Goal: Information Seeking & Learning: Compare options

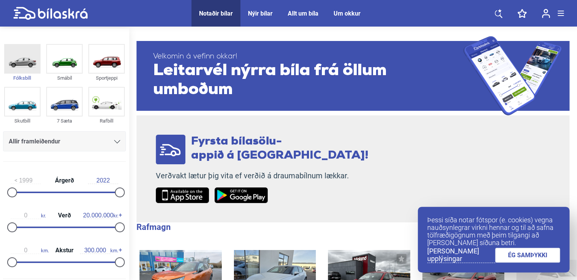
click at [22, 64] on img at bounding box center [22, 59] width 35 height 28
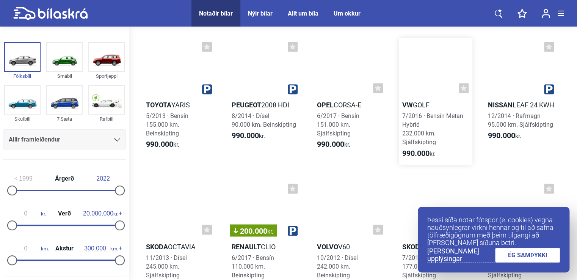
scroll to position [569, 0]
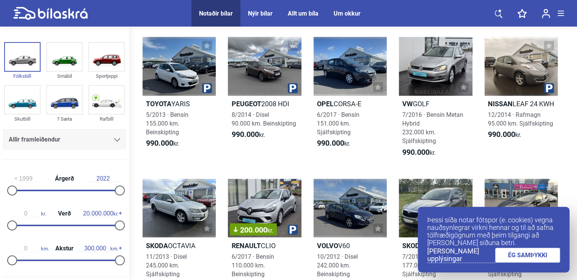
click at [545, 256] on link "ÉG SAMÞYKKI" at bounding box center [527, 255] width 65 height 15
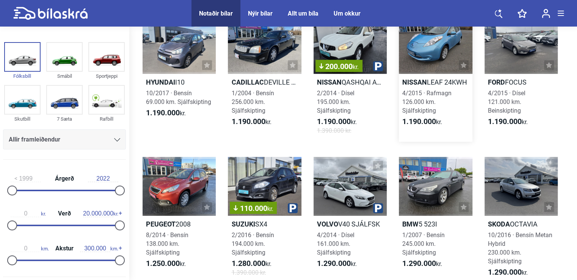
scroll to position [834, 0]
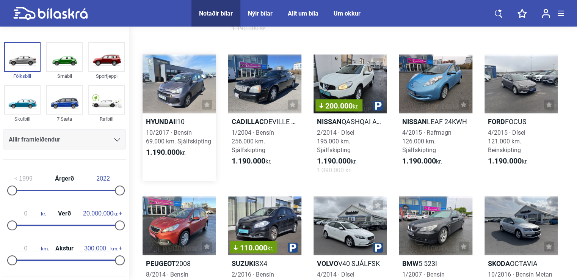
click at [170, 85] on div at bounding box center [179, 84] width 73 height 59
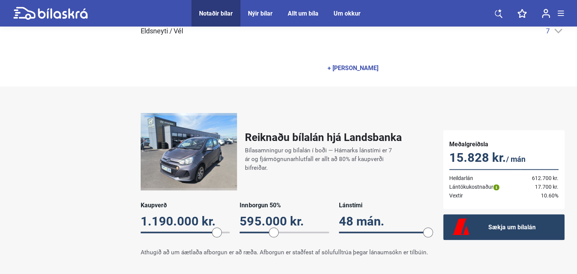
scroll to position [455, 0]
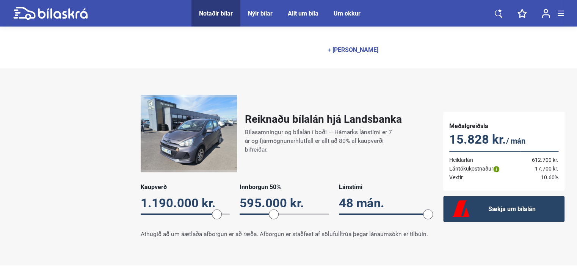
click at [349, 51] on div "+ [PERSON_NAME]" at bounding box center [353, 50] width 51 height 6
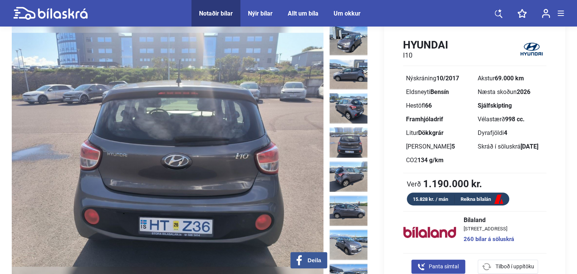
scroll to position [0, 0]
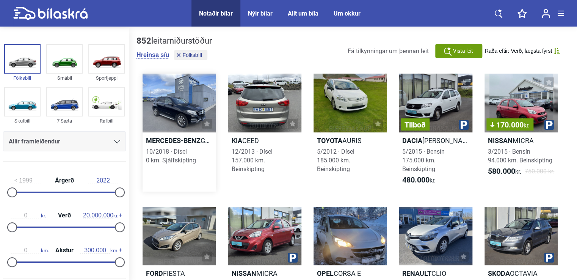
click at [179, 113] on div at bounding box center [179, 103] width 73 height 59
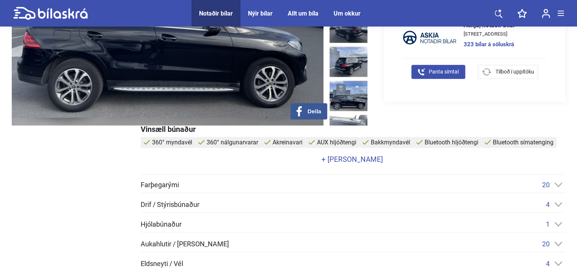
scroll to position [190, 0]
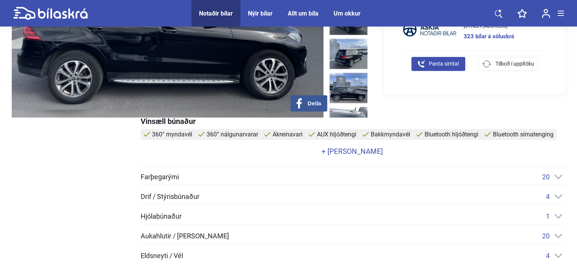
click at [352, 154] on link "+ [PERSON_NAME]" at bounding box center [352, 151] width 423 height 7
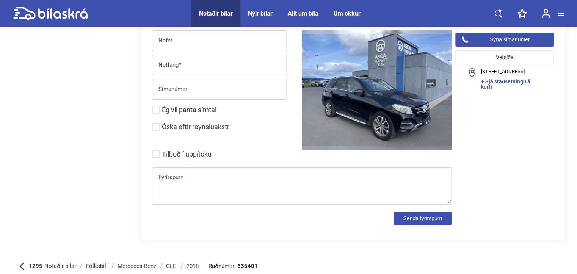
scroll to position [2655, 0]
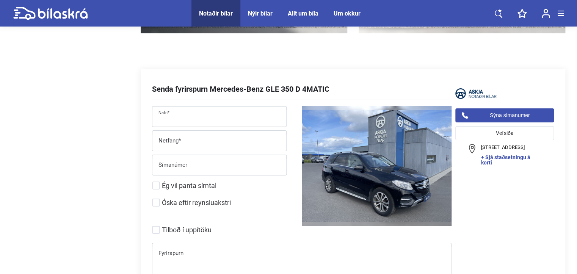
click at [180, 111] on input "Nafn*" at bounding box center [219, 118] width 134 height 16
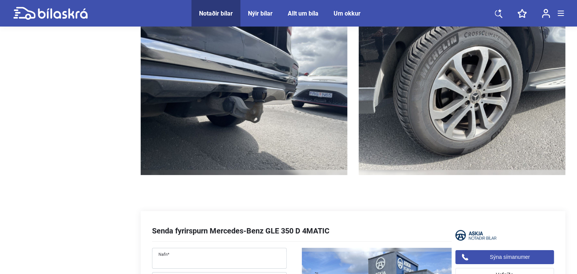
scroll to position [2503, 0]
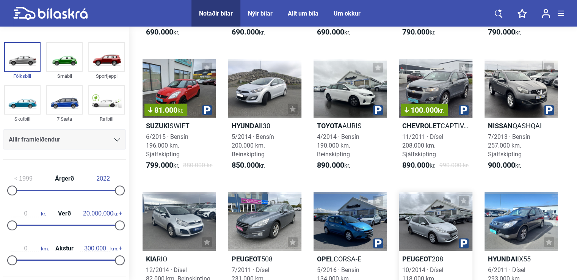
scroll to position [341, 0]
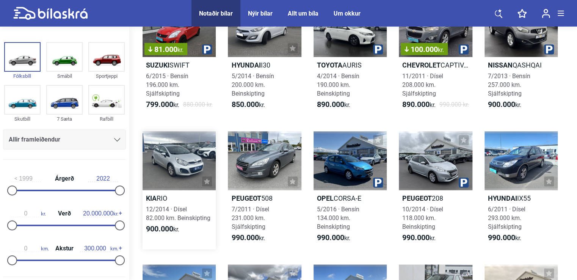
click at [179, 152] on div at bounding box center [179, 160] width 73 height 59
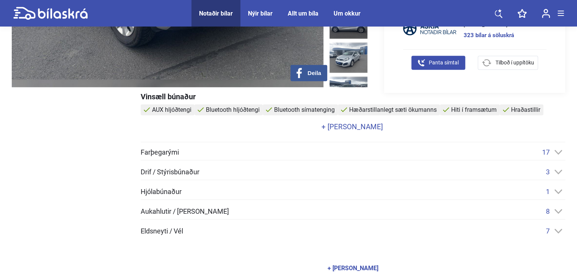
scroll to position [228, 0]
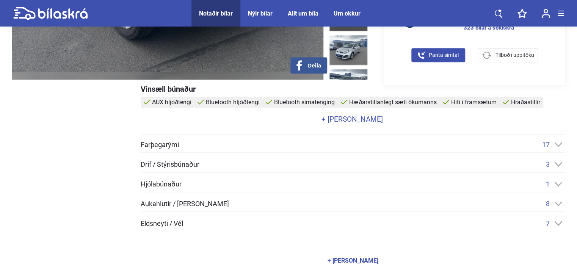
click at [356, 119] on link "+ [PERSON_NAME]" at bounding box center [352, 119] width 423 height 7
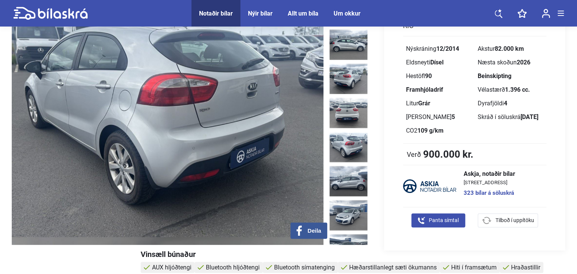
scroll to position [0, 0]
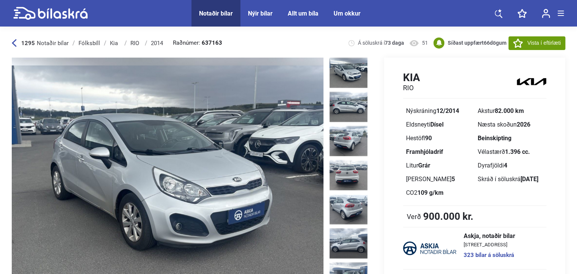
click at [533, 41] on span "Vista í eftirlæti" at bounding box center [544, 43] width 33 height 8
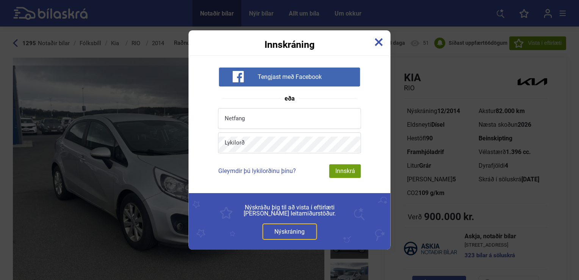
click at [380, 43] on img at bounding box center [379, 42] width 8 height 8
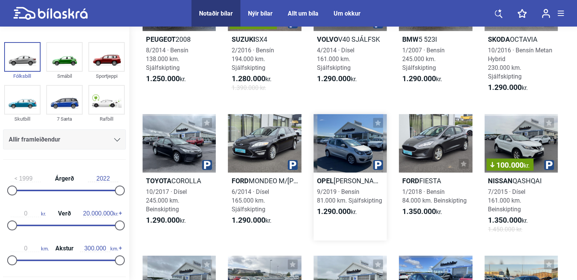
scroll to position [1062, 0]
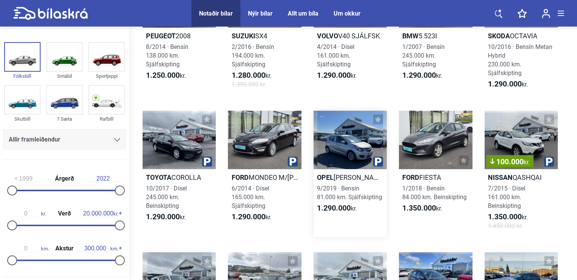
click at [343, 151] on div at bounding box center [350, 140] width 73 height 59
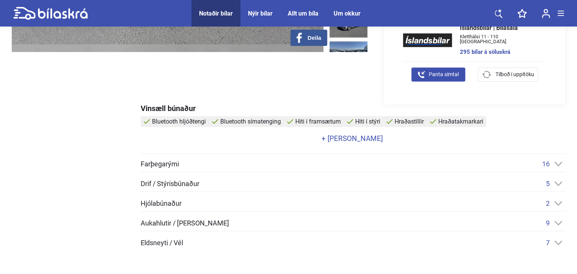
scroll to position [265, 0]
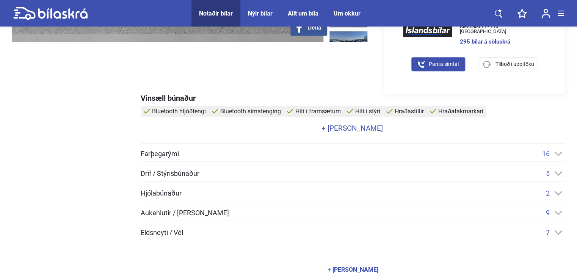
click at [356, 127] on link "+ [PERSON_NAME]" at bounding box center [352, 128] width 423 height 7
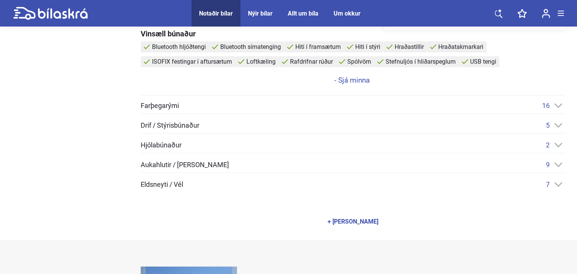
scroll to position [341, 0]
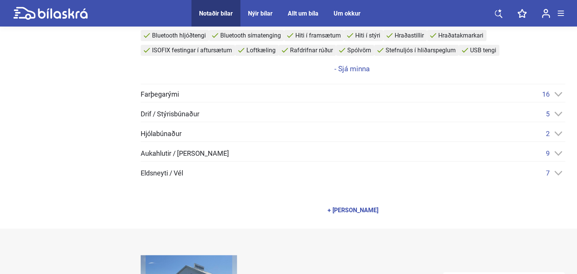
click at [159, 131] on span "Hjólabúnaður" at bounding box center [161, 133] width 41 height 7
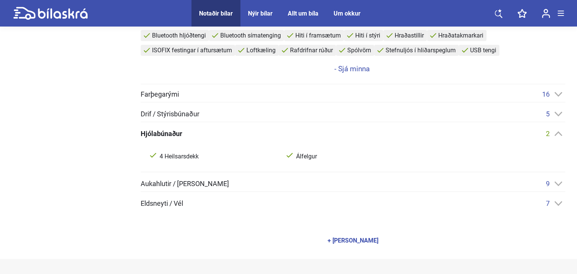
click at [171, 111] on span "Drif / Stýrisbúnaður" at bounding box center [170, 114] width 59 height 7
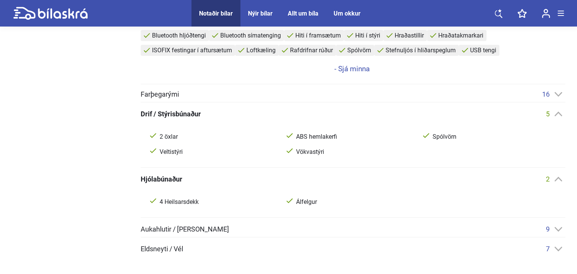
click at [170, 91] on span "Farþegarými" at bounding box center [160, 94] width 38 height 7
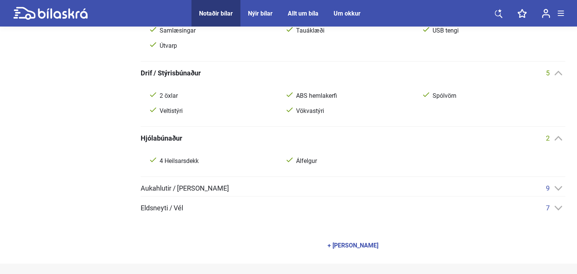
scroll to position [493, 0]
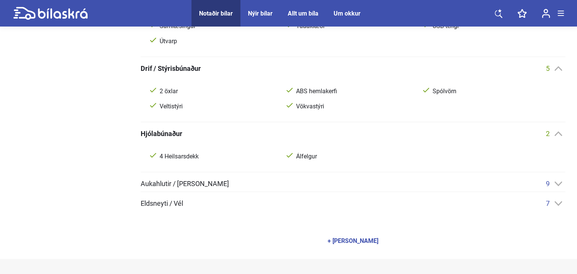
click at [176, 201] on span "Eldsneyti / Vél" at bounding box center [162, 203] width 42 height 7
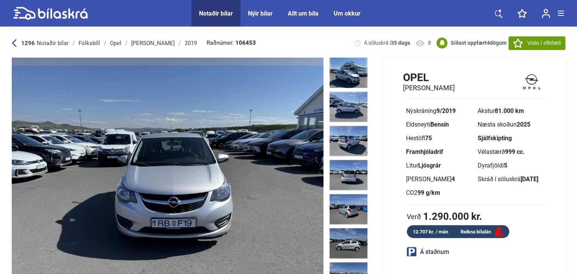
scroll to position [38, 0]
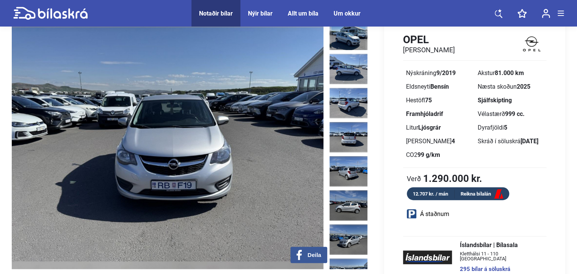
click at [173, 136] on img at bounding box center [168, 145] width 312 height 250
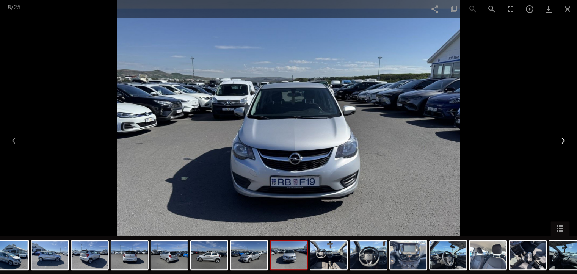
click at [563, 138] on button at bounding box center [562, 140] width 16 height 15
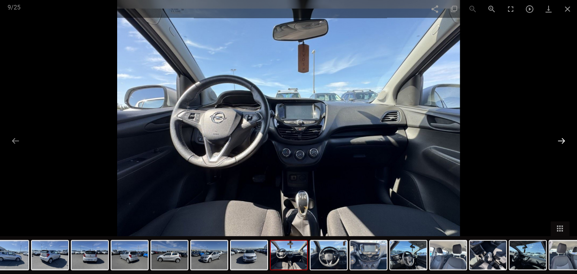
click at [562, 138] on button at bounding box center [562, 140] width 16 height 15
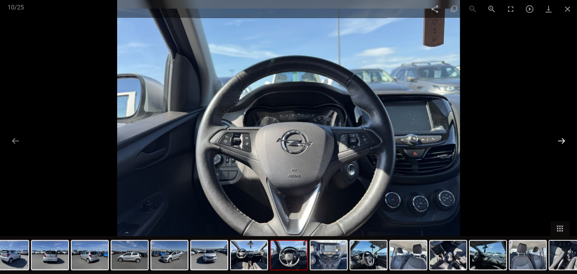
click at [562, 138] on button at bounding box center [562, 140] width 16 height 15
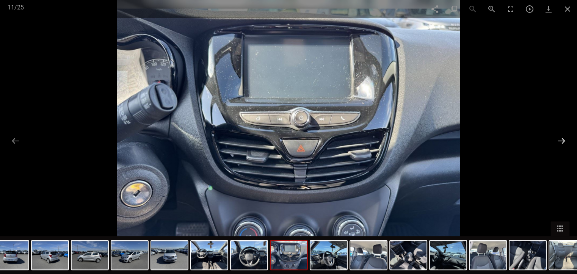
click at [562, 138] on button at bounding box center [562, 140] width 16 height 15
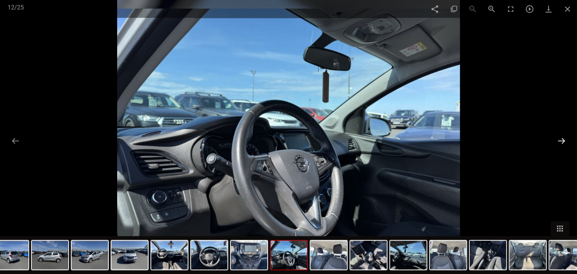
click at [562, 138] on button at bounding box center [562, 140] width 16 height 15
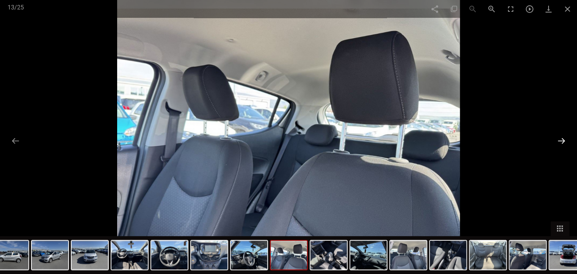
click at [562, 138] on button at bounding box center [562, 140] width 16 height 15
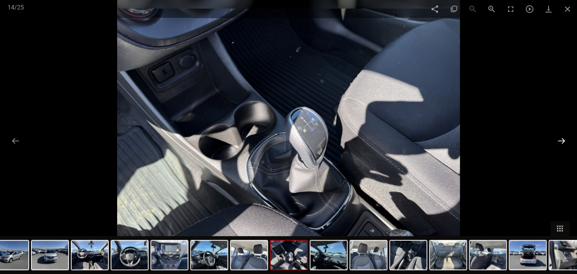
click at [561, 138] on button at bounding box center [562, 140] width 16 height 15
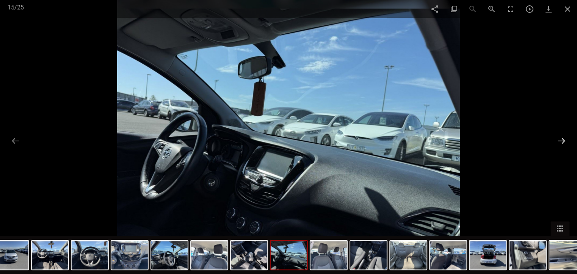
click at [560, 138] on button at bounding box center [562, 140] width 16 height 15
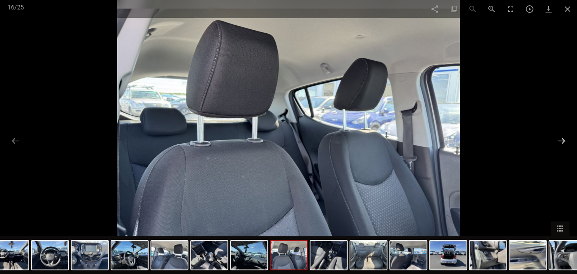
click at [560, 138] on button at bounding box center [562, 140] width 16 height 15
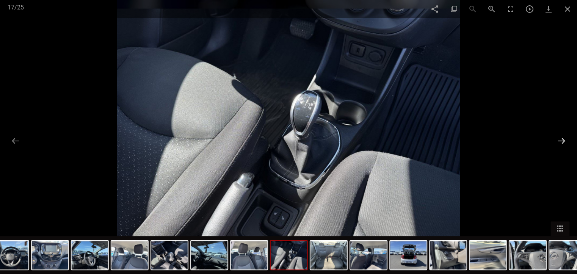
click at [560, 138] on button at bounding box center [562, 140] width 16 height 15
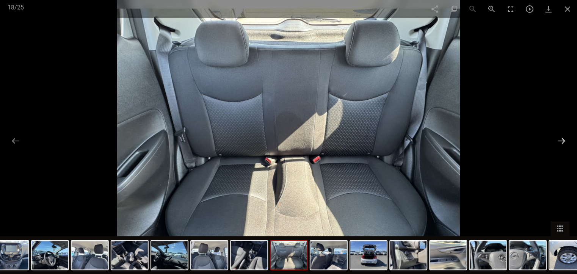
click at [560, 138] on button at bounding box center [562, 140] width 16 height 15
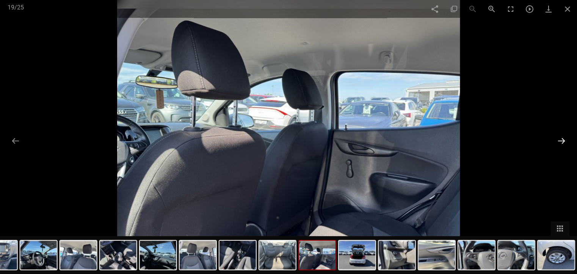
click at [560, 138] on button at bounding box center [562, 140] width 16 height 15
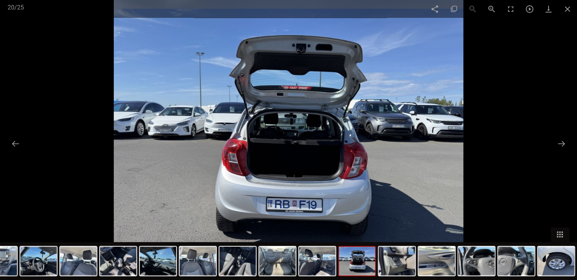
scroll to position [1062, 0]
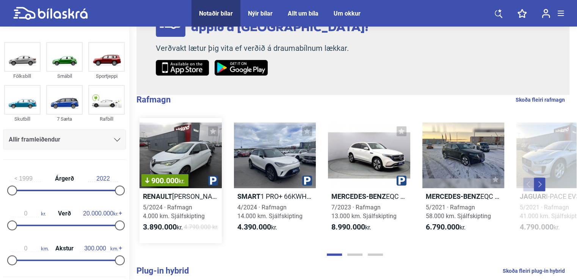
scroll to position [152, 0]
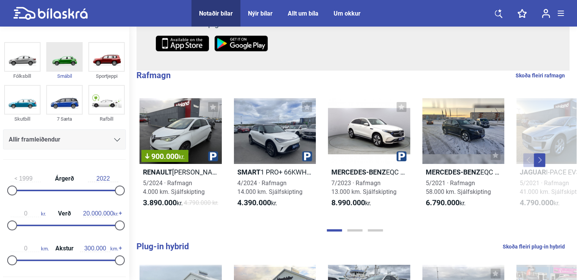
click at [64, 59] on img at bounding box center [64, 57] width 35 height 28
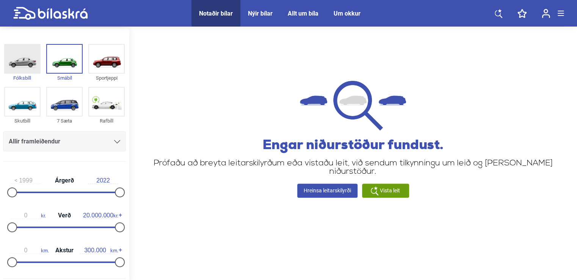
click at [15, 62] on img at bounding box center [22, 59] width 35 height 28
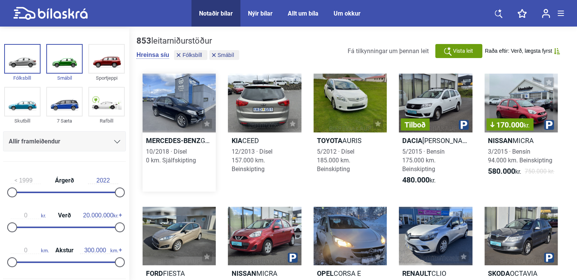
click at [177, 107] on div at bounding box center [179, 103] width 73 height 59
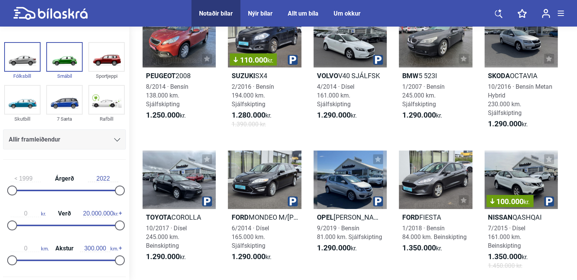
scroll to position [1022, 0]
click at [346, 186] on div at bounding box center [350, 180] width 73 height 59
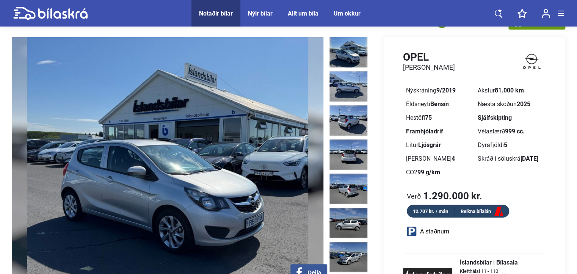
scroll to position [38, 0]
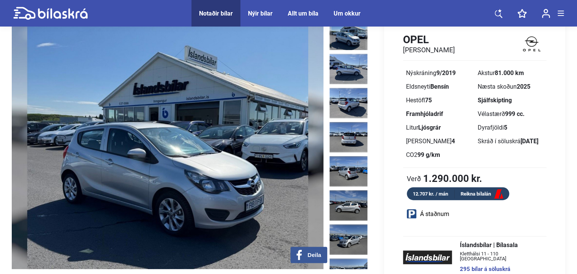
click at [169, 143] on img at bounding box center [168, 145] width 312 height 250
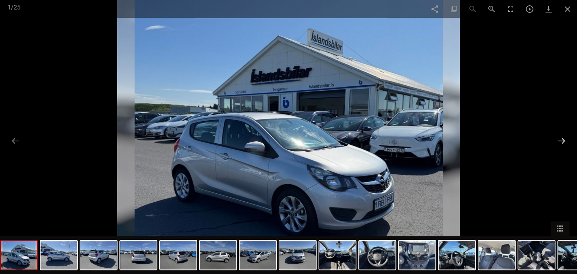
click at [562, 138] on button at bounding box center [562, 140] width 16 height 15
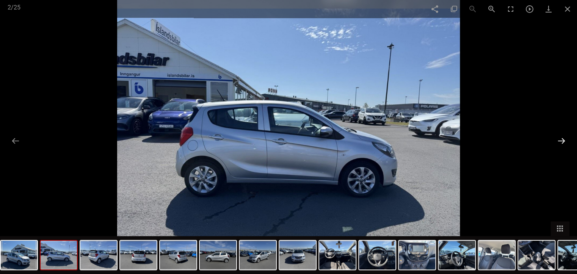
click at [563, 141] on button at bounding box center [562, 140] width 16 height 15
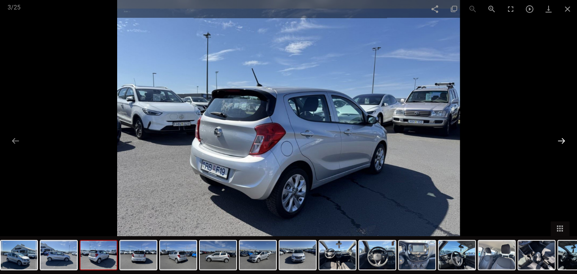
click at [561, 142] on button at bounding box center [562, 140] width 16 height 15
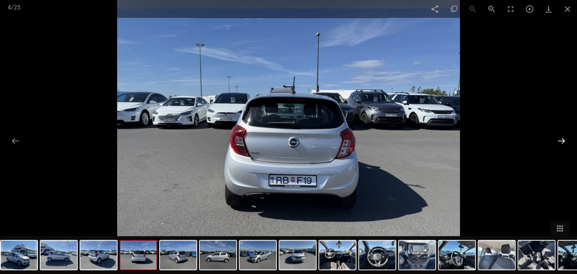
click at [560, 142] on button at bounding box center [562, 140] width 16 height 15
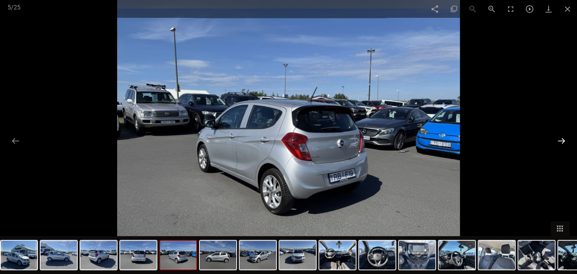
click at [554, 140] on button at bounding box center [562, 140] width 16 height 15
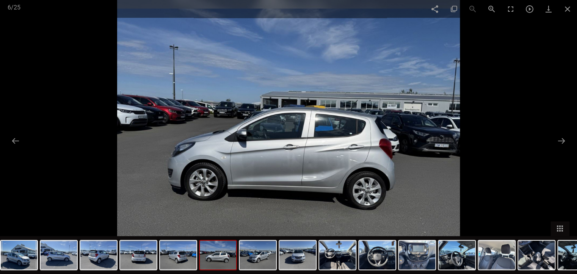
click at [550, 140] on div at bounding box center [288, 137] width 577 height 274
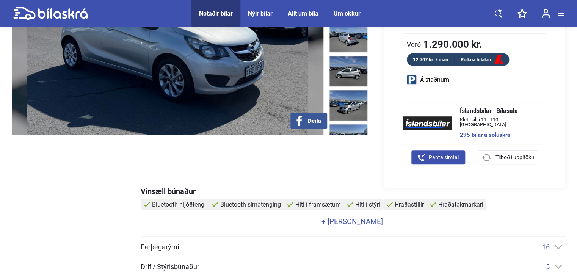
scroll to position [190, 0]
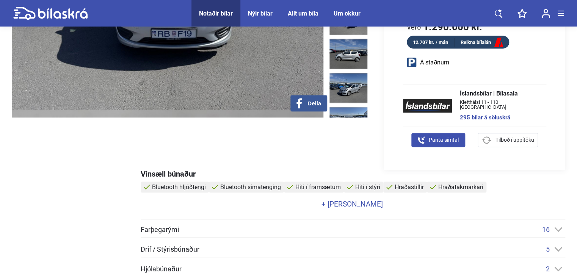
click at [349, 203] on link "+ [PERSON_NAME]" at bounding box center [352, 204] width 423 height 7
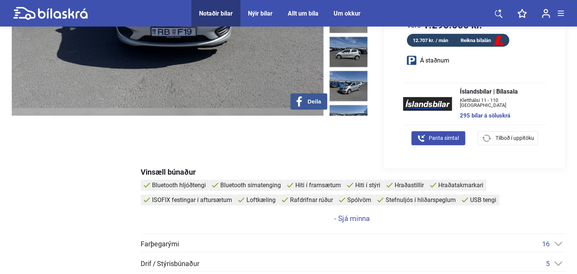
scroll to position [265, 0]
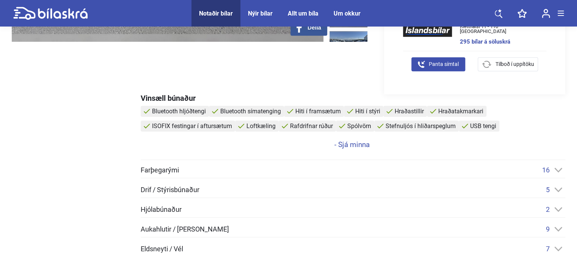
click at [168, 167] on span "Farþegarými" at bounding box center [160, 170] width 38 height 7
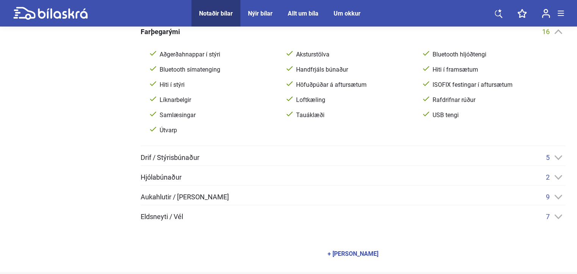
scroll to position [417, 0]
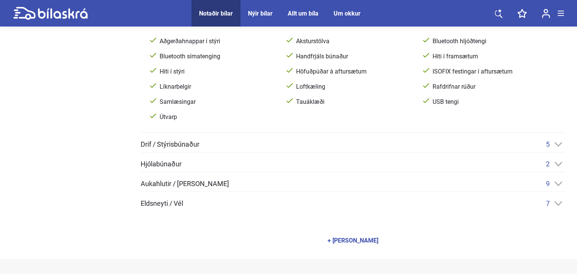
click at [174, 141] on span "Drif / Stýrisbúnaður" at bounding box center [170, 144] width 59 height 7
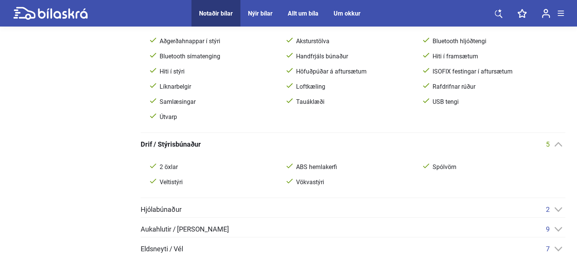
click at [182, 209] on div "Hjólabúnaður 2" at bounding box center [353, 210] width 425 height 8
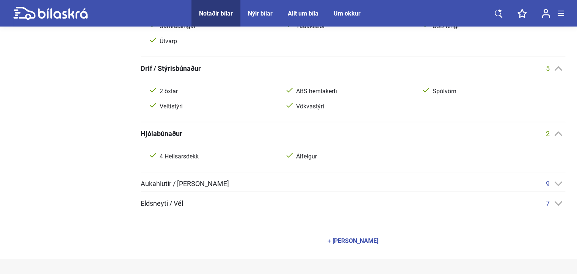
scroll to position [569, 0]
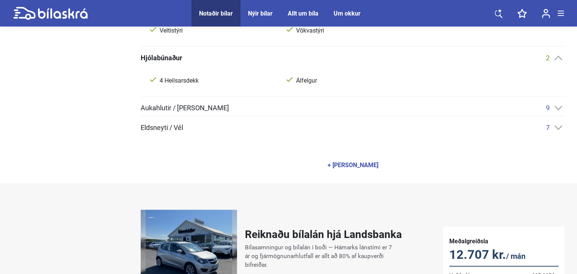
click at [184, 105] on span "Aukahlutir / [PERSON_NAME]" at bounding box center [185, 108] width 88 height 7
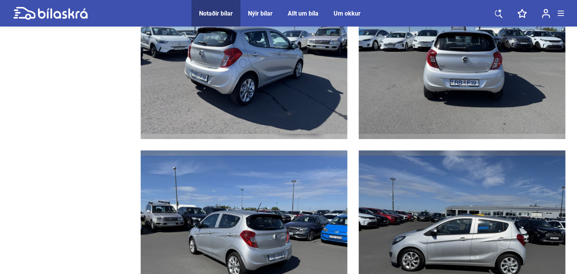
scroll to position [1251, 0]
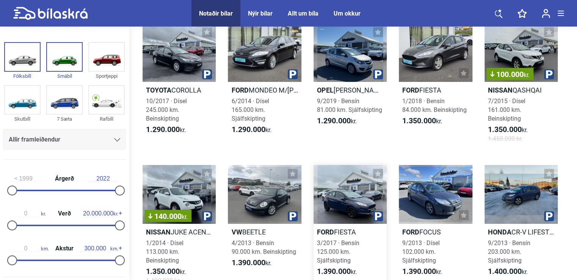
scroll to position [1173, 0]
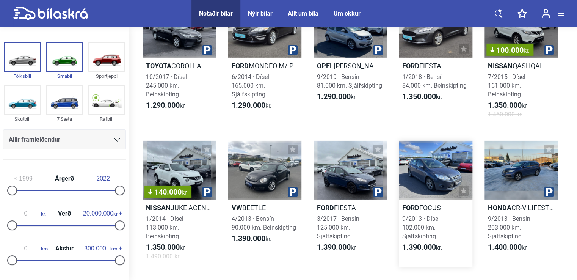
click at [424, 182] on div at bounding box center [435, 170] width 73 height 59
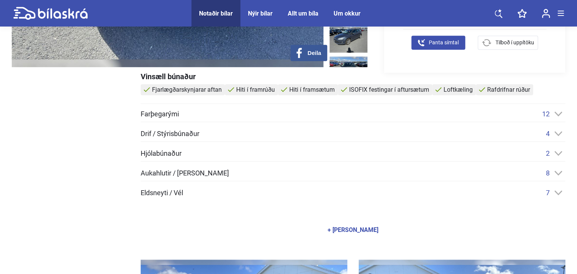
scroll to position [228, 0]
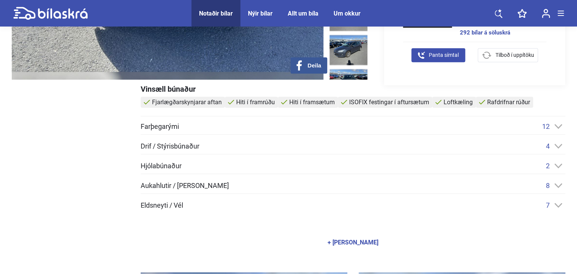
click at [177, 124] on span "Farþegarými" at bounding box center [160, 126] width 38 height 7
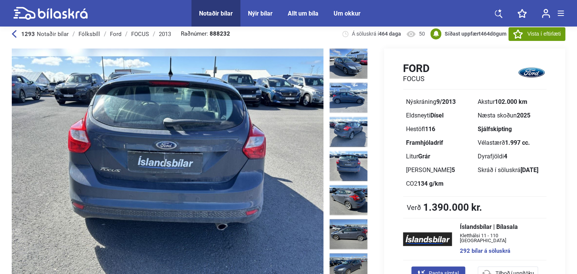
scroll to position [0, 0]
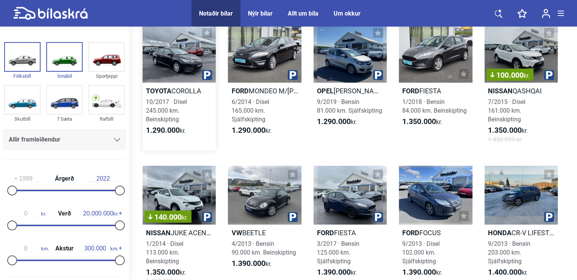
scroll to position [1135, 0]
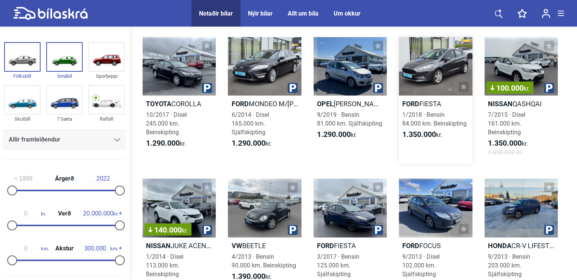
click at [427, 72] on div at bounding box center [435, 66] width 73 height 59
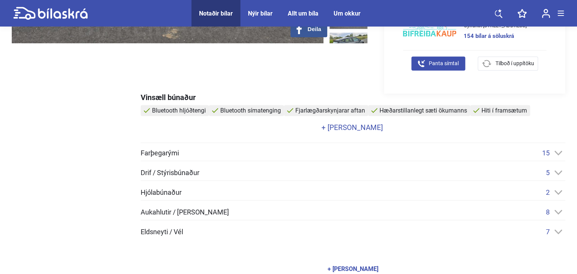
scroll to position [265, 0]
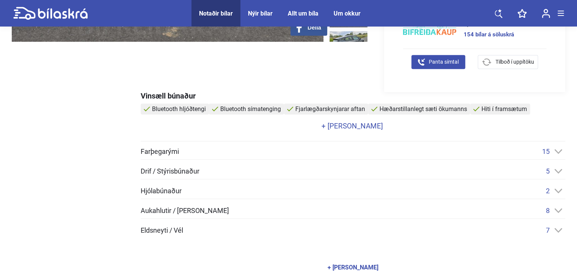
click at [353, 125] on link "+ [PERSON_NAME]" at bounding box center [352, 125] width 423 height 7
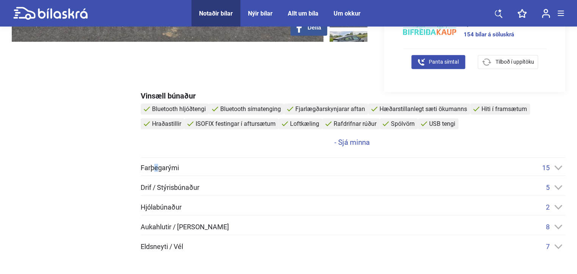
click at [156, 168] on span "Farþegarými" at bounding box center [160, 168] width 38 height 7
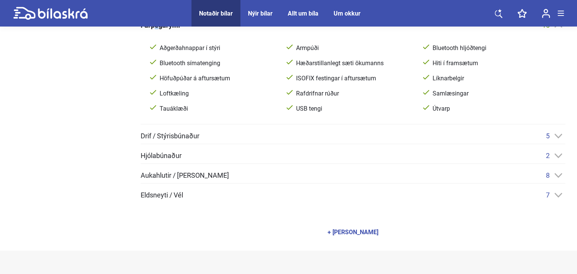
scroll to position [455, 0]
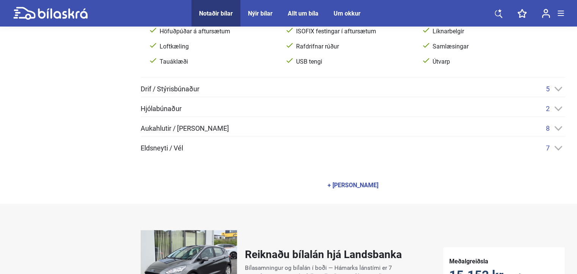
click at [169, 86] on span "Drif / Stýrisbúnaður" at bounding box center [170, 89] width 59 height 7
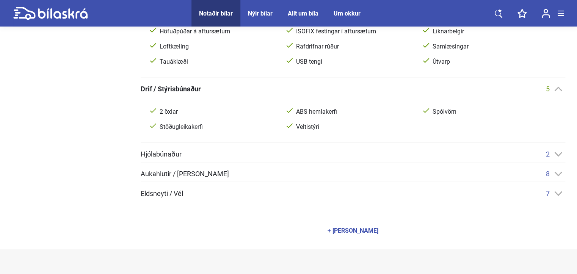
click at [157, 151] on span "Hjólabúnaður" at bounding box center [161, 154] width 41 height 7
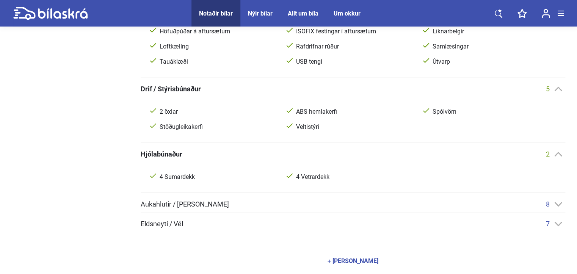
click at [181, 204] on span "Aukahlutir / [PERSON_NAME]" at bounding box center [185, 204] width 88 height 7
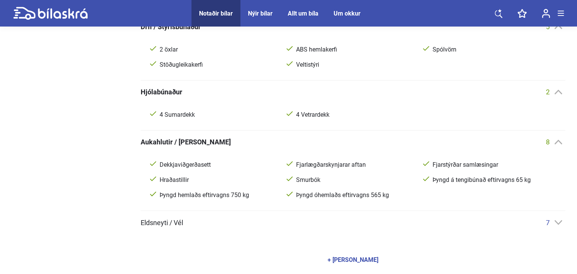
scroll to position [531, 0]
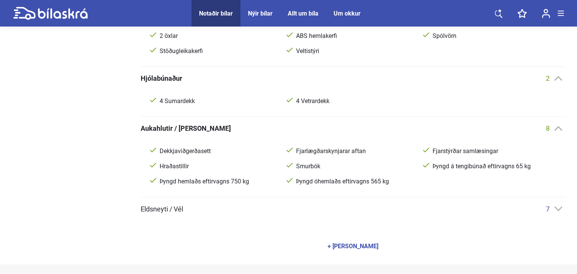
click at [169, 206] on span "Eldsneyti / Vél" at bounding box center [162, 209] width 42 height 7
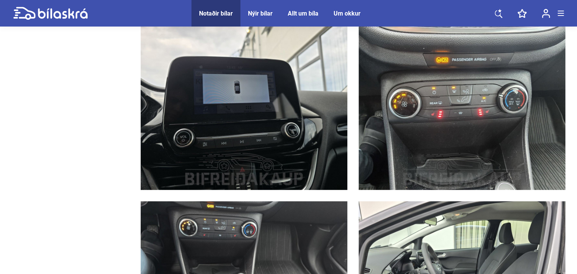
scroll to position [2920, 0]
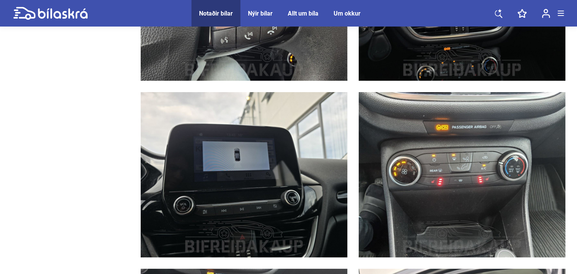
click at [236, 157] on img at bounding box center [244, 174] width 207 height 165
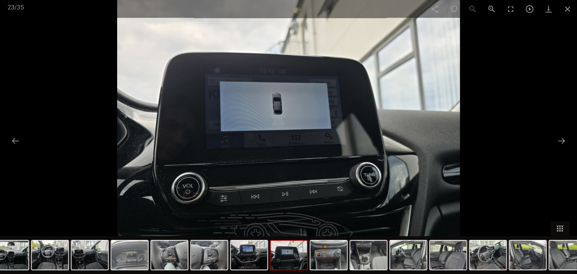
scroll to position [3110, 0]
click at [564, 140] on button at bounding box center [562, 140] width 16 height 15
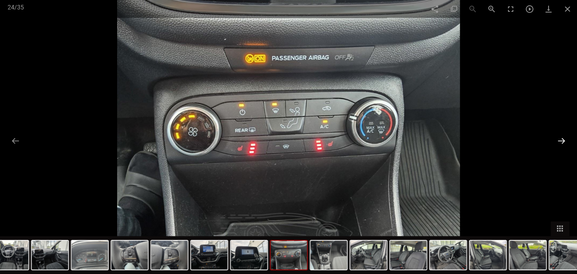
click at [561, 141] on button at bounding box center [562, 140] width 16 height 15
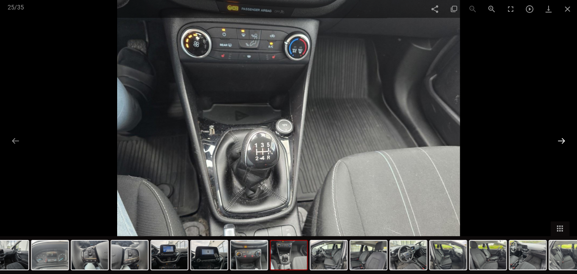
click at [558, 141] on button at bounding box center [562, 140] width 16 height 15
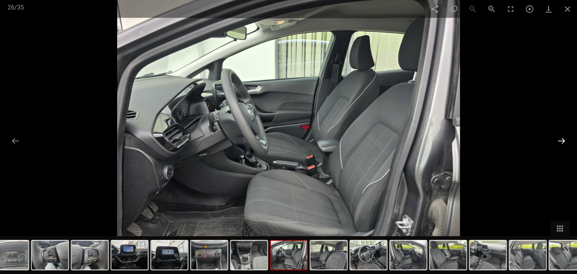
click at [558, 141] on button at bounding box center [562, 140] width 16 height 15
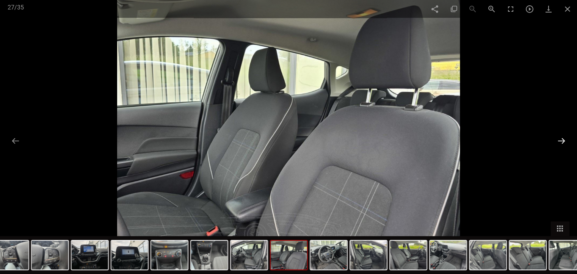
click at [558, 141] on button at bounding box center [562, 140] width 16 height 15
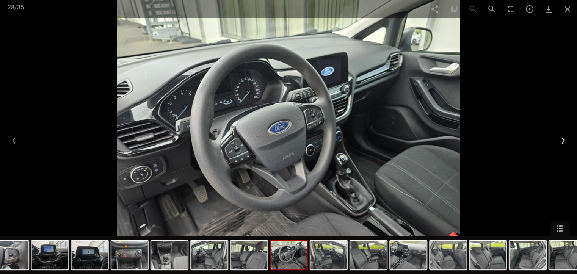
click at [558, 141] on button at bounding box center [562, 140] width 16 height 15
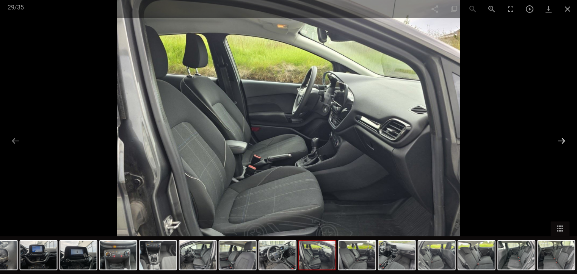
click at [558, 141] on button at bounding box center [562, 140] width 16 height 15
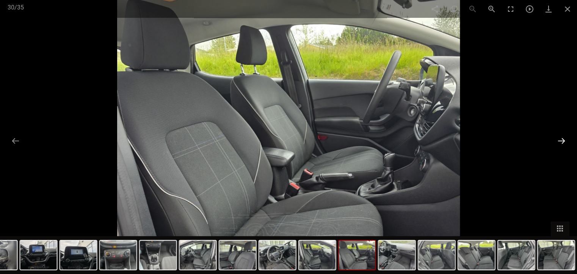
click at [558, 141] on button at bounding box center [562, 140] width 16 height 15
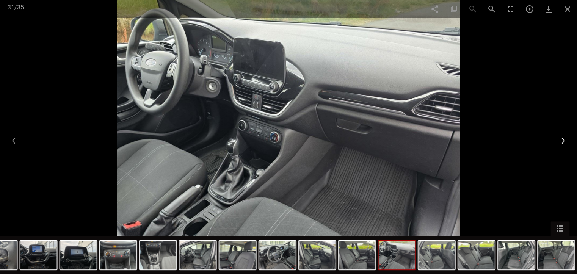
click at [558, 141] on button at bounding box center [562, 140] width 16 height 15
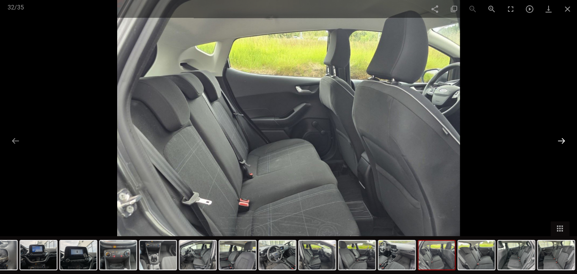
click at [558, 141] on button at bounding box center [562, 140] width 16 height 15
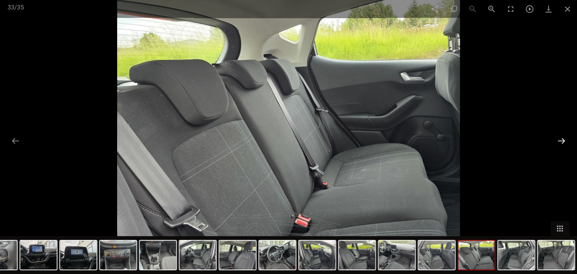
click at [558, 141] on button at bounding box center [562, 140] width 16 height 15
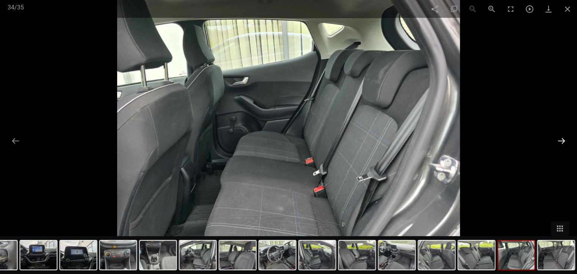
click at [558, 141] on button at bounding box center [562, 140] width 16 height 15
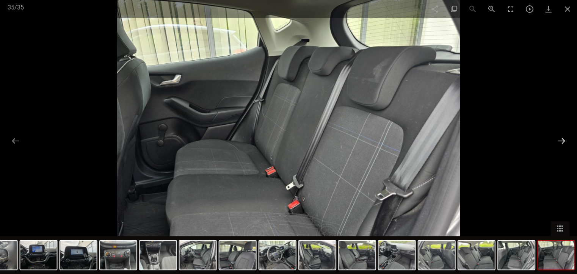
click at [558, 141] on button at bounding box center [562, 140] width 16 height 15
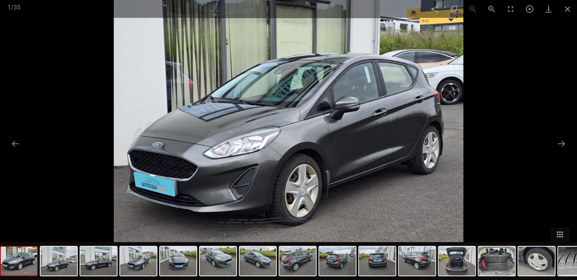
scroll to position [1135, 0]
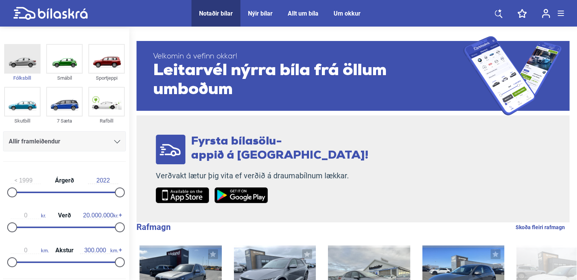
click at [24, 58] on img at bounding box center [22, 59] width 35 height 28
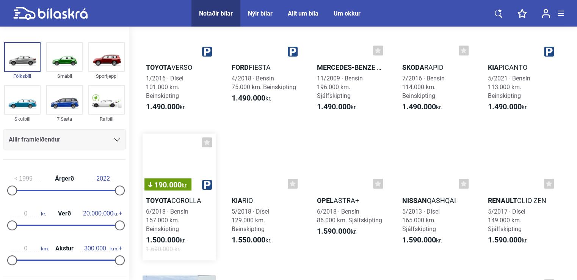
scroll to position [1593, 0]
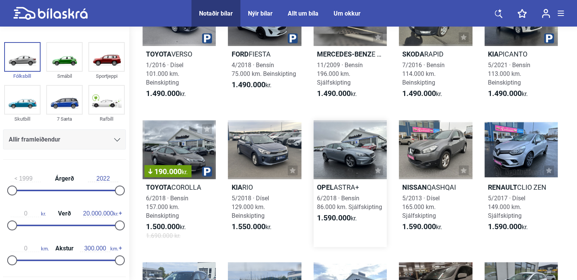
click at [350, 156] on div at bounding box center [350, 149] width 73 height 59
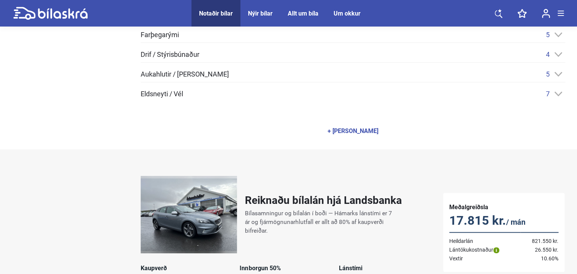
scroll to position [379, 0]
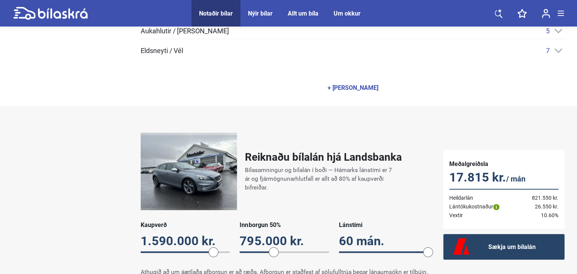
click at [195, 170] on img at bounding box center [189, 171] width 96 height 77
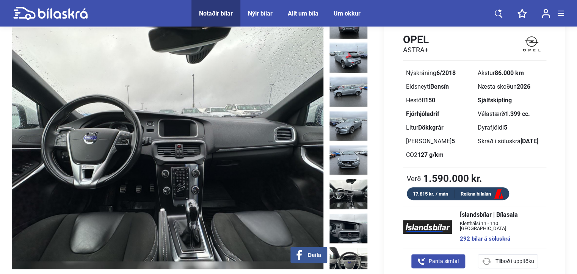
scroll to position [0, 0]
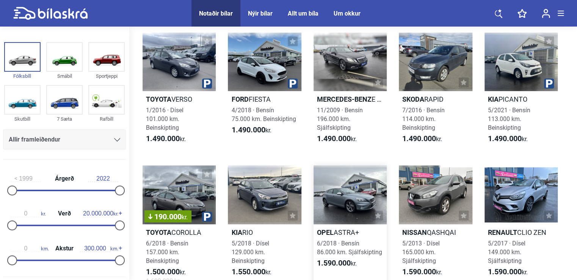
scroll to position [1631, 0]
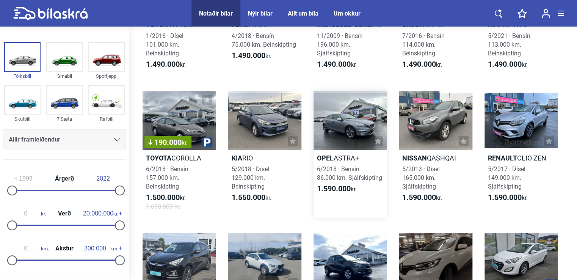
click at [349, 127] on div at bounding box center [350, 120] width 73 height 59
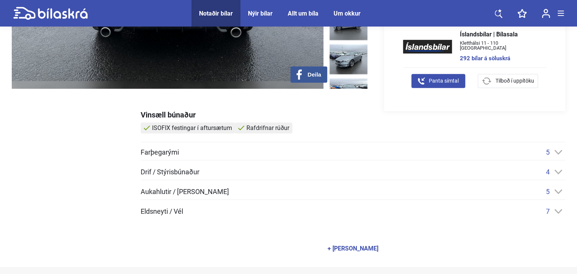
scroll to position [228, 0]
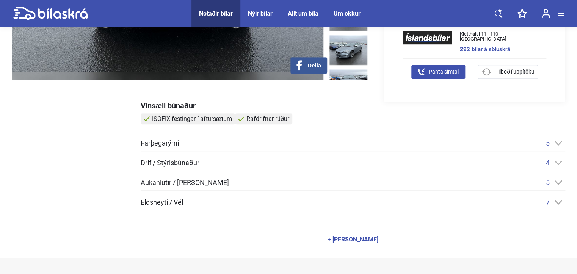
click at [156, 141] on span "Farþegarými" at bounding box center [160, 143] width 38 height 7
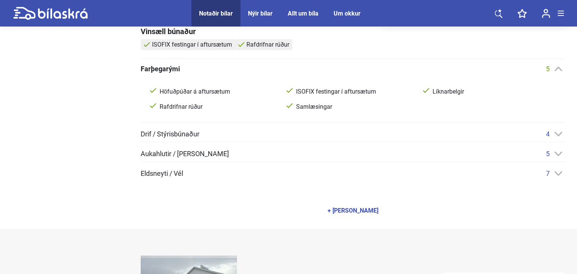
scroll to position [303, 0]
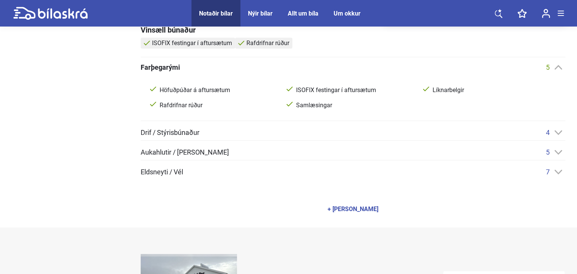
click at [177, 129] on span "Drif / Stýrisbúnaður" at bounding box center [170, 132] width 59 height 7
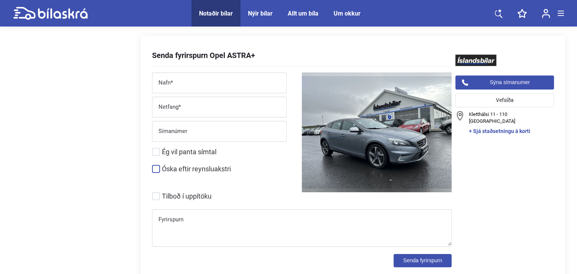
scroll to position [3072, 0]
click at [175, 78] on input "Nafn*" at bounding box center [219, 84] width 134 height 16
type input "[PERSON_NAME]"
click at [165, 107] on input "Netfang*" at bounding box center [219, 108] width 134 height 16
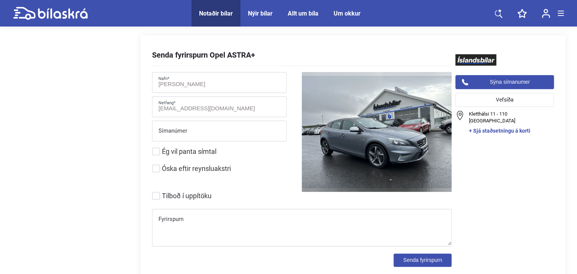
type input "[EMAIL_ADDRESS][DOMAIN_NAME]"
click at [167, 129] on input "Símanúmer" at bounding box center [219, 133] width 134 height 16
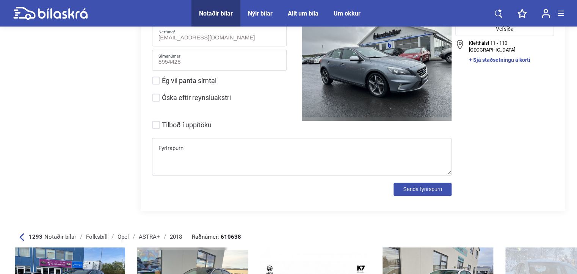
scroll to position [3148, 0]
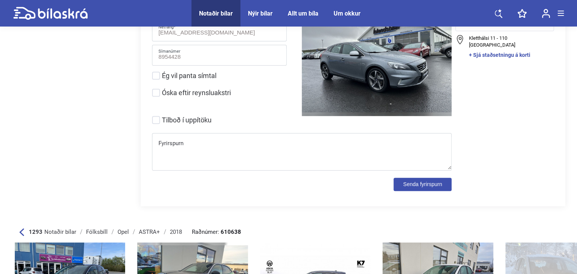
type input "8954428"
click at [173, 146] on textarea "Fyrirspurn" at bounding box center [301, 153] width 299 height 32
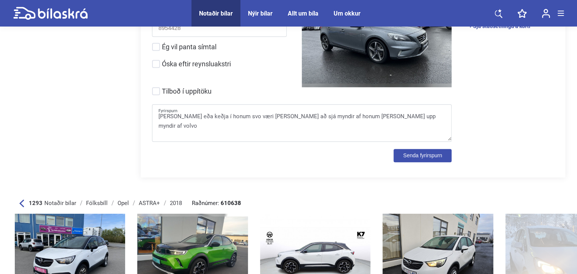
scroll to position [3186, 0]
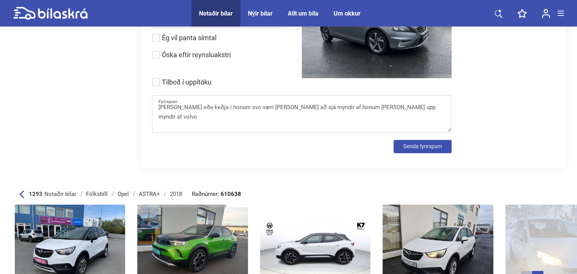
type textarea "[PERSON_NAME] eða keðja í honum svo væri [PERSON_NAME] að sjá myndir af honum […"
click at [416, 142] on button "Senda fyrirspurn" at bounding box center [423, 146] width 58 height 13
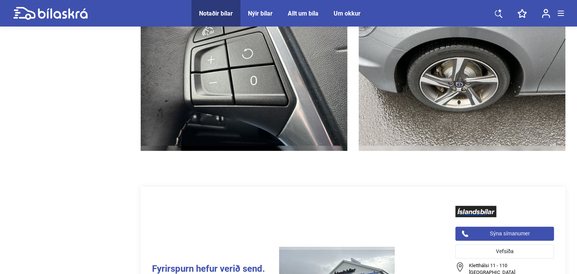
scroll to position [2693, 0]
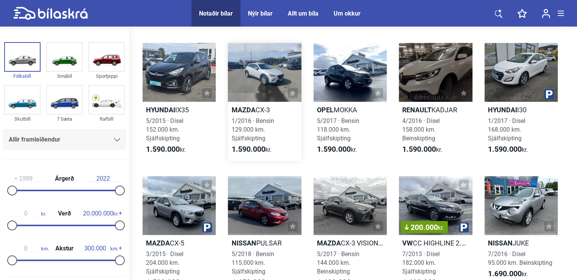
scroll to position [1820, 0]
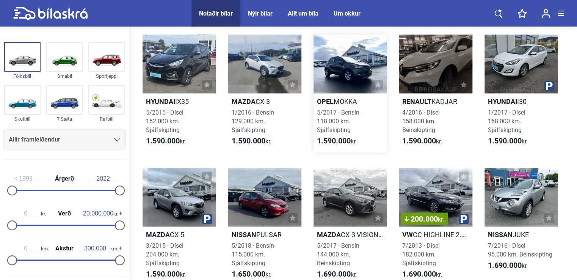
click at [350, 72] on div at bounding box center [350, 64] width 73 height 59
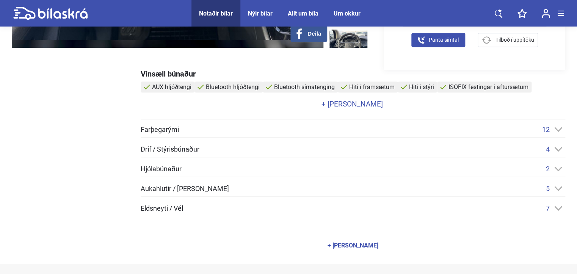
scroll to position [265, 0]
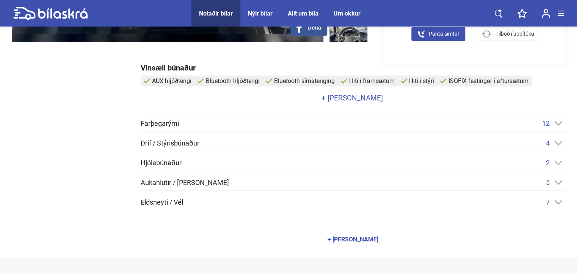
click at [165, 118] on div "Vinsæll búnaður AUX hljóðtengi Bluetooth hljóðtengi Bluetooth símatenging Hiti …" at bounding box center [353, 157] width 425 height 186
click at [178, 122] on span "Farþegarými" at bounding box center [160, 123] width 38 height 7
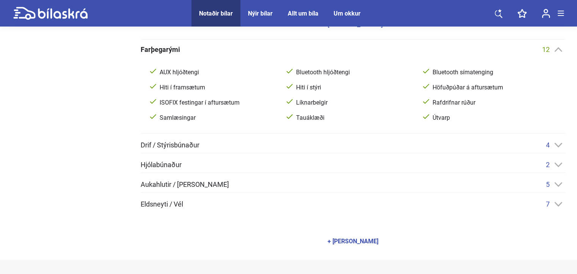
scroll to position [341, 0]
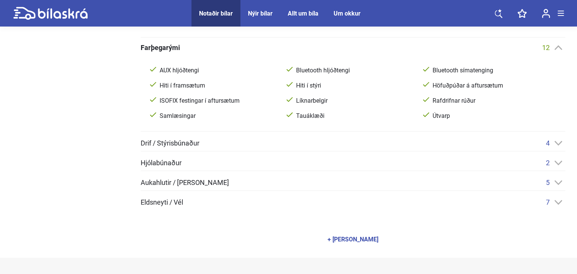
click at [172, 140] on span "Drif / Stýrisbúnaður" at bounding box center [170, 143] width 59 height 7
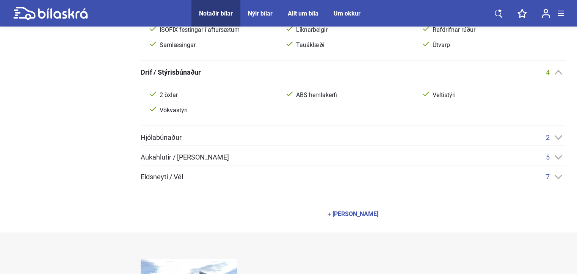
scroll to position [417, 0]
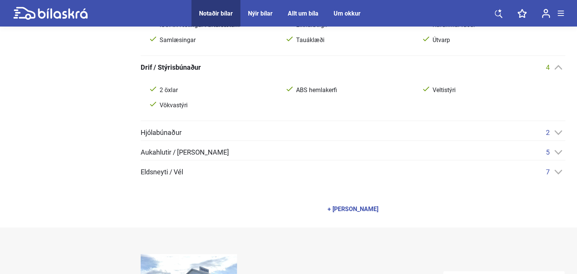
click at [173, 126] on div "Farþegarými 12 AUX hljóðtengi Bluetooth hljóðtengi Bluetooth símatenging Hiti í…" at bounding box center [353, 72] width 425 height 208
click at [179, 131] on span "Hjólabúnaður" at bounding box center [161, 132] width 41 height 7
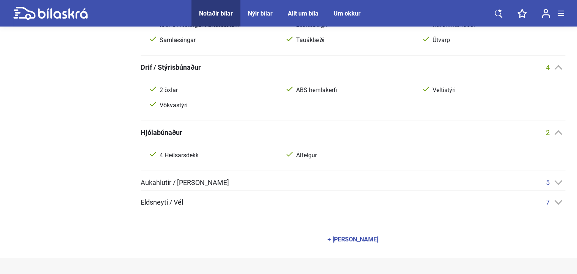
click at [353, 239] on div "+ [PERSON_NAME]" at bounding box center [353, 240] width 51 height 6
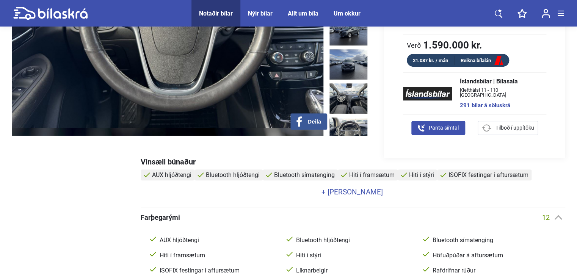
scroll to position [0, 0]
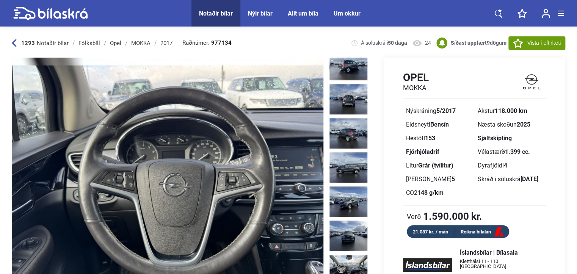
click at [175, 177] on img at bounding box center [168, 183] width 312 height 250
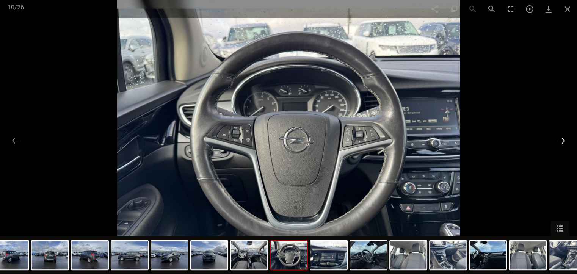
click at [562, 141] on button at bounding box center [562, 140] width 16 height 15
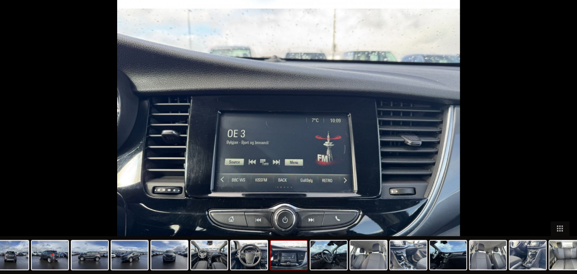
click at [562, 141] on button at bounding box center [565, 140] width 16 height 15
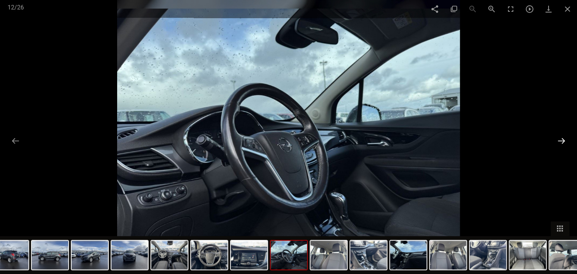
click at [562, 141] on button at bounding box center [562, 140] width 16 height 15
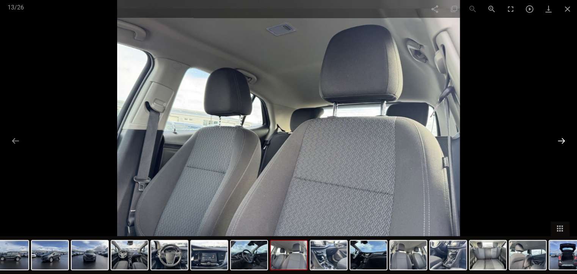
click at [562, 141] on button at bounding box center [562, 140] width 16 height 15
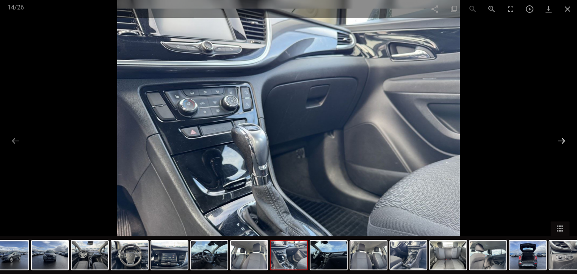
click at [562, 141] on button at bounding box center [562, 140] width 16 height 15
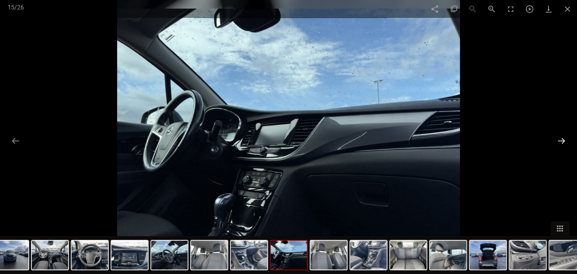
click at [562, 141] on button at bounding box center [562, 140] width 16 height 15
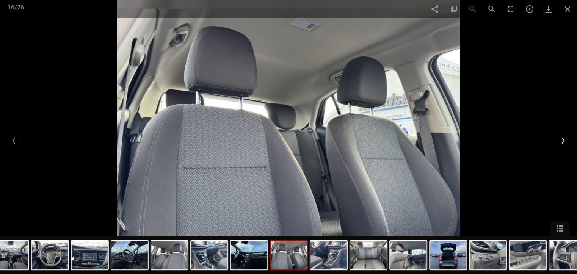
click at [562, 141] on button at bounding box center [562, 140] width 16 height 15
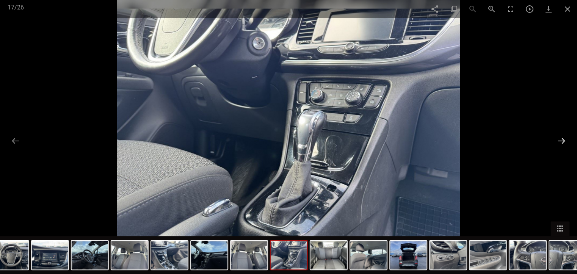
click at [562, 141] on button at bounding box center [562, 140] width 16 height 15
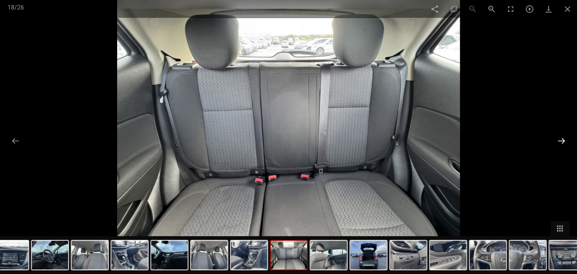
click at [562, 141] on button at bounding box center [562, 140] width 16 height 15
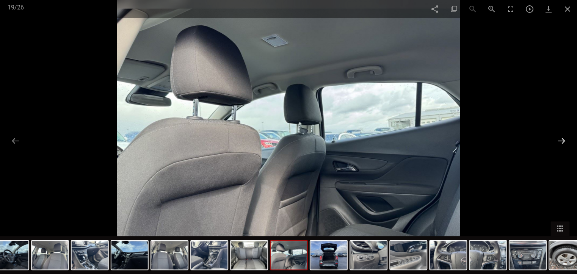
click at [562, 141] on button at bounding box center [562, 140] width 16 height 15
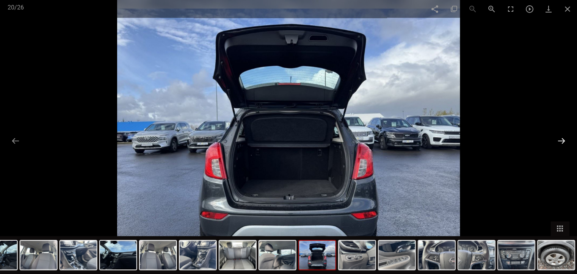
click at [562, 141] on button at bounding box center [562, 140] width 16 height 15
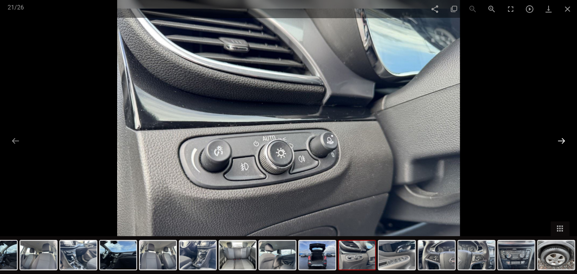
click at [562, 141] on button at bounding box center [562, 140] width 16 height 15
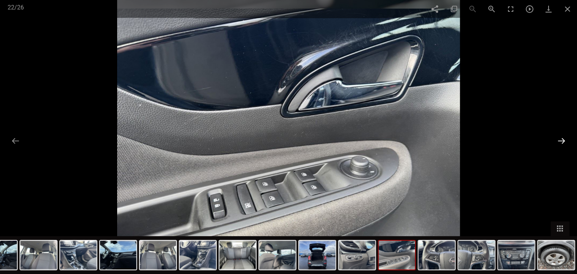
click at [562, 141] on button at bounding box center [562, 140] width 16 height 15
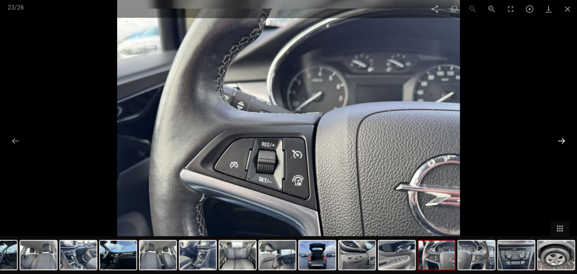
click at [562, 141] on button at bounding box center [562, 140] width 16 height 15
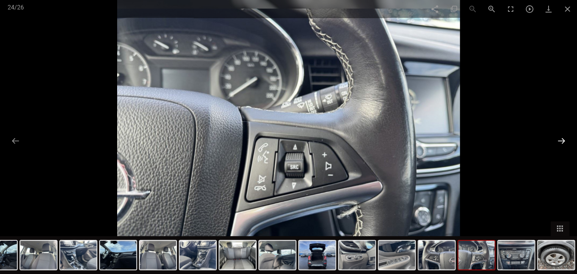
click at [562, 141] on button at bounding box center [562, 140] width 16 height 15
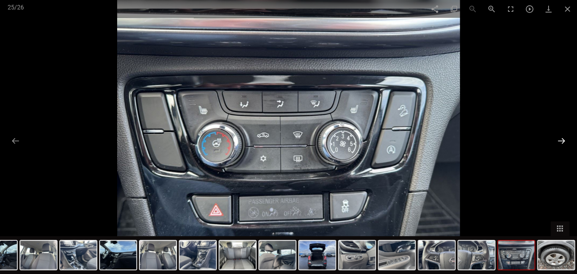
click at [562, 141] on button at bounding box center [562, 140] width 16 height 15
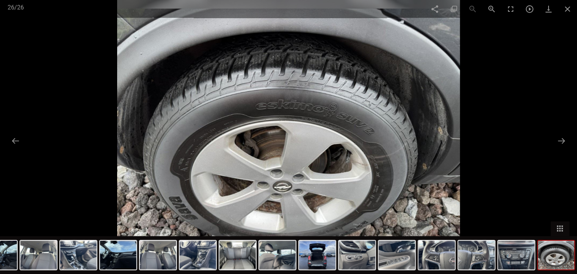
click at [377, 190] on img at bounding box center [288, 137] width 343 height 274
click at [322, 178] on img at bounding box center [288, 137] width 343 height 274
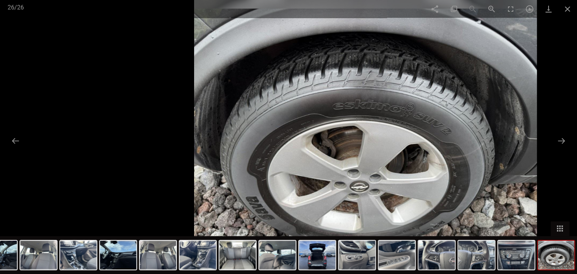
drag, startPoint x: 257, startPoint y: 102, endPoint x: 333, endPoint y: 36, distance: 100.0
click at [333, 36] on img at bounding box center [365, 137] width 343 height 274
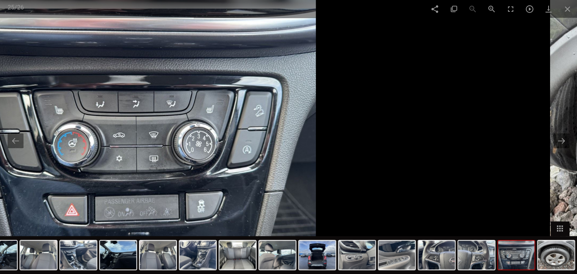
drag, startPoint x: 286, startPoint y: 118, endPoint x: 41, endPoint y: 92, distance: 246.3
click at [114, 102] on img at bounding box center [144, 137] width 343 height 274
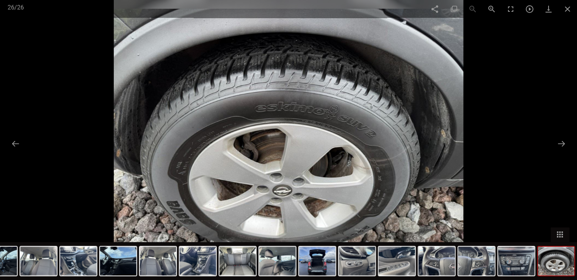
scroll to position [1820, 0]
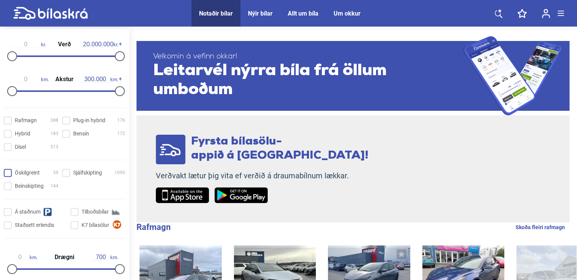
scroll to position [190, 0]
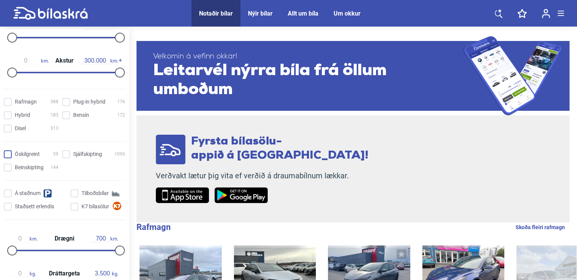
click at [8, 152] on input "Óskilgreint 59" at bounding box center [32, 155] width 55 height 8
checkbox input "true"
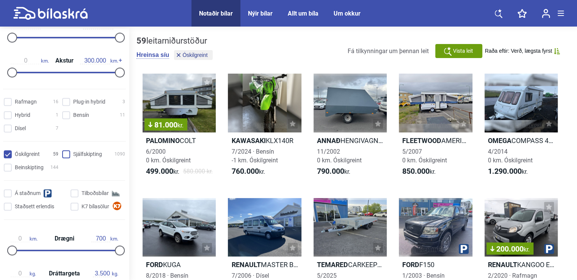
click at [65, 153] on input "Sjálfskipting 1090" at bounding box center [94, 155] width 63 height 8
checkbox input "true"
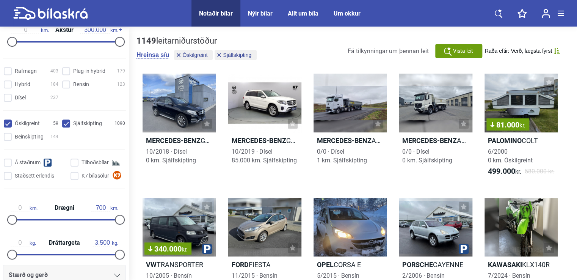
scroll to position [265, 0]
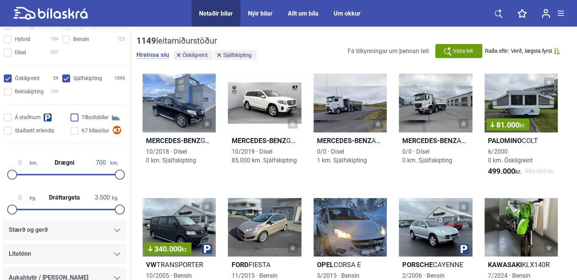
click at [73, 115] on input "Tilboðsbílar" at bounding box center [99, 118] width 55 height 8
checkbox input "true"
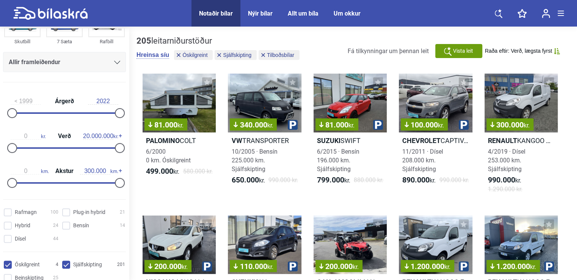
scroll to position [76, 0]
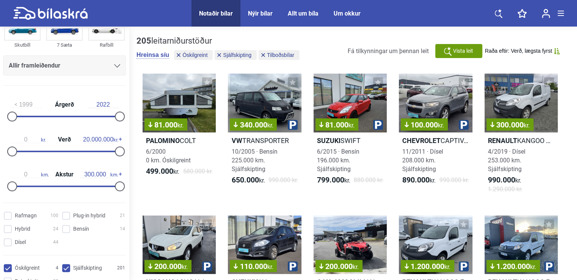
click at [18, 102] on input "1999" at bounding box center [26, 104] width 30 height 7
click at [21, 103] on input "1999" at bounding box center [26, 104] width 30 height 7
click at [35, 102] on input "1999" at bounding box center [26, 104] width 30 height 7
type input "1"
type input "2015"
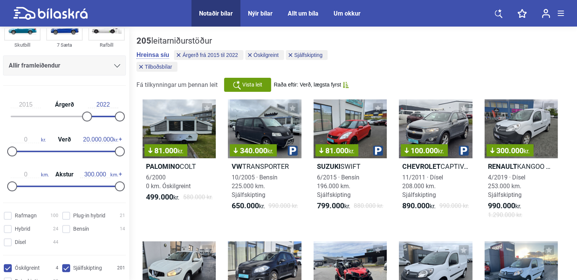
click at [29, 137] on input "0" at bounding box center [26, 139] width 30 height 7
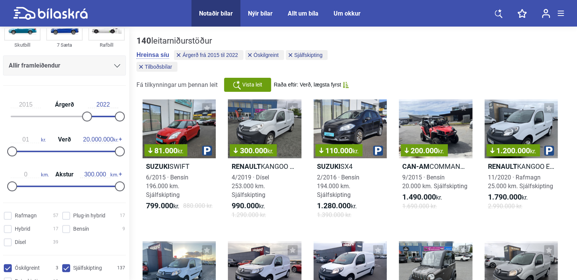
type input "0"
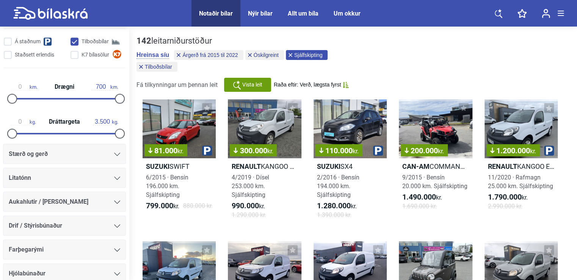
type input "0"
click at [158, 64] on div "Hreinsa síu Árgerð frá 2015 til 2022 Óskilgreint Sjálfskipting Tilboðsbílar" at bounding box center [243, 62] width 212 height 24
click at [72, 54] on input "K7 bílasölur" at bounding box center [99, 55] width 55 height 8
checkbox input "true"
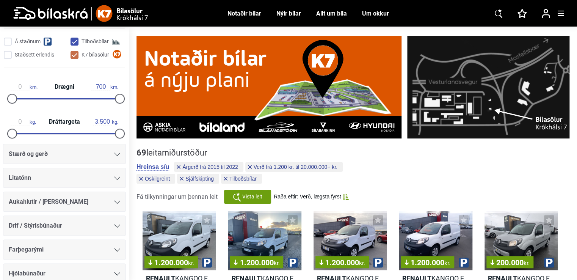
click at [290, 196] on span "Raða eftir: Verð, lægsta fyrst" at bounding box center [307, 196] width 67 height 6
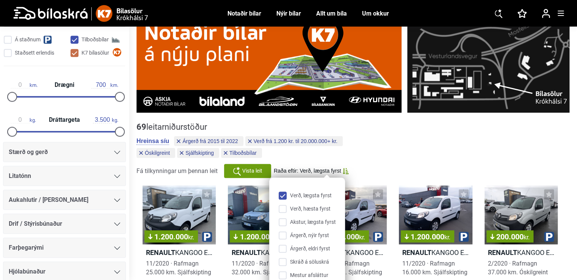
scroll to position [38, 0]
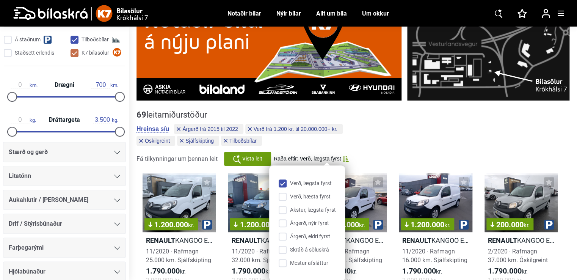
click at [309, 182] on input "Verð, lægsta fyrst" at bounding box center [308, 184] width 57 height 8
click at [295, 181] on input "Verð, lægsta fyrst" at bounding box center [308, 184] width 57 height 8
click at [251, 138] on span "Tilboðsbílar" at bounding box center [242, 140] width 27 height 5
checkbox input "false"
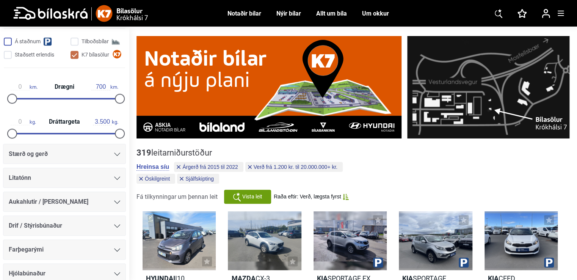
click at [9, 40] on input "Á staðnum" at bounding box center [36, 42] width 63 height 8
checkbox input "true"
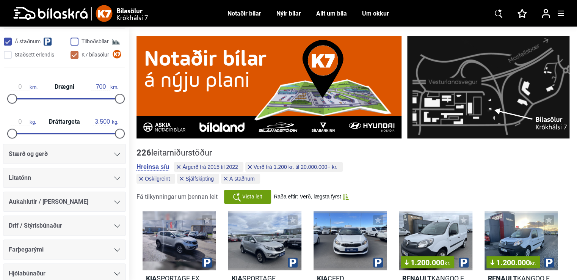
click at [74, 39] on input "Tilboðsbílar" at bounding box center [99, 42] width 55 height 8
checkbox input "true"
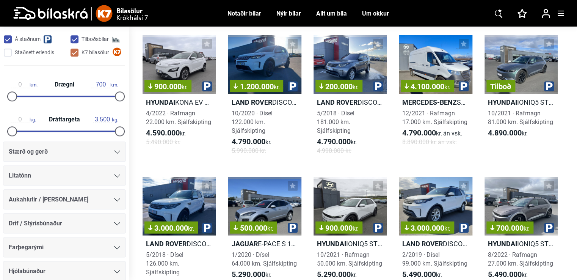
scroll to position [645, 0]
